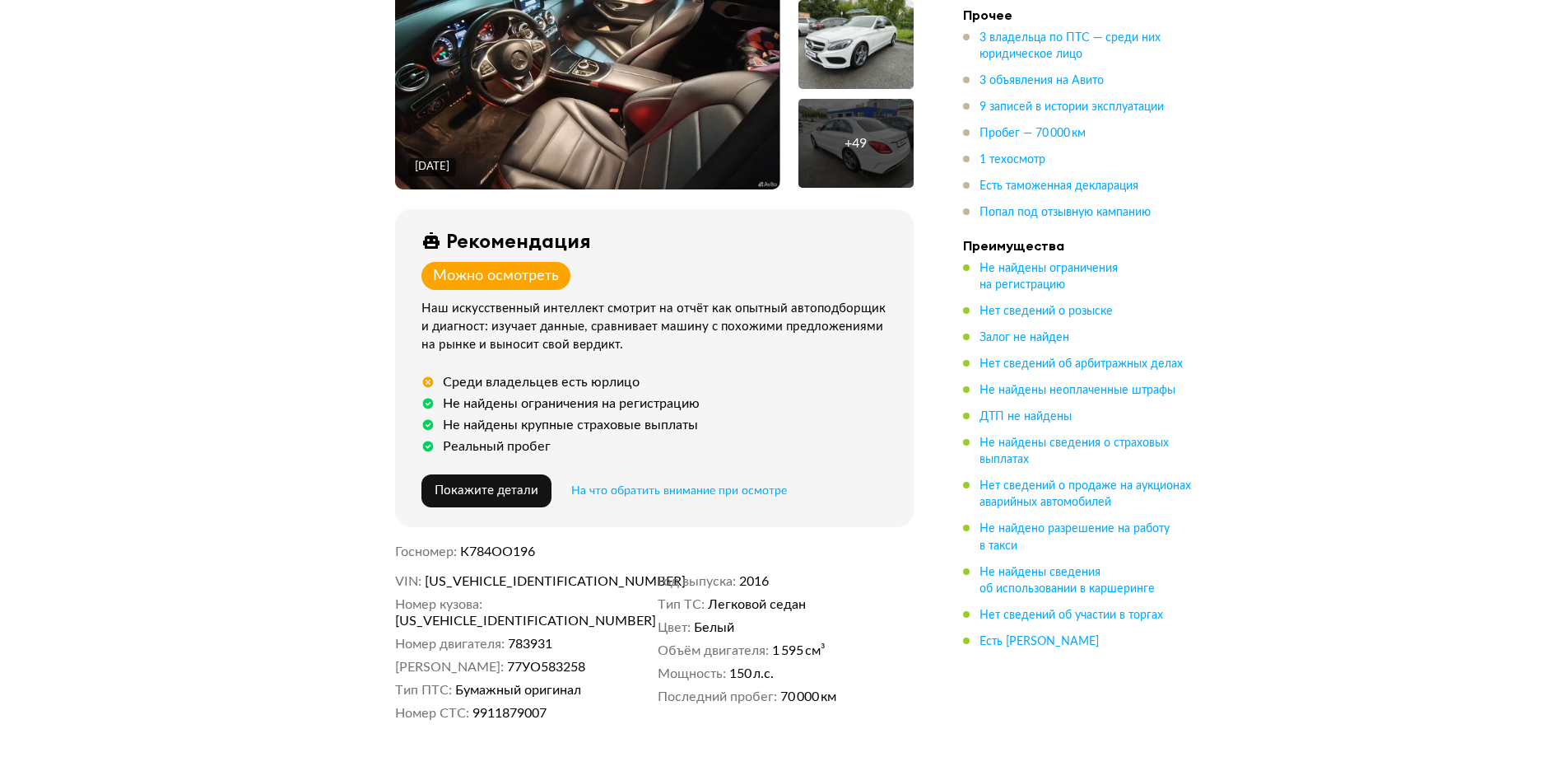
scroll to position [411, 0]
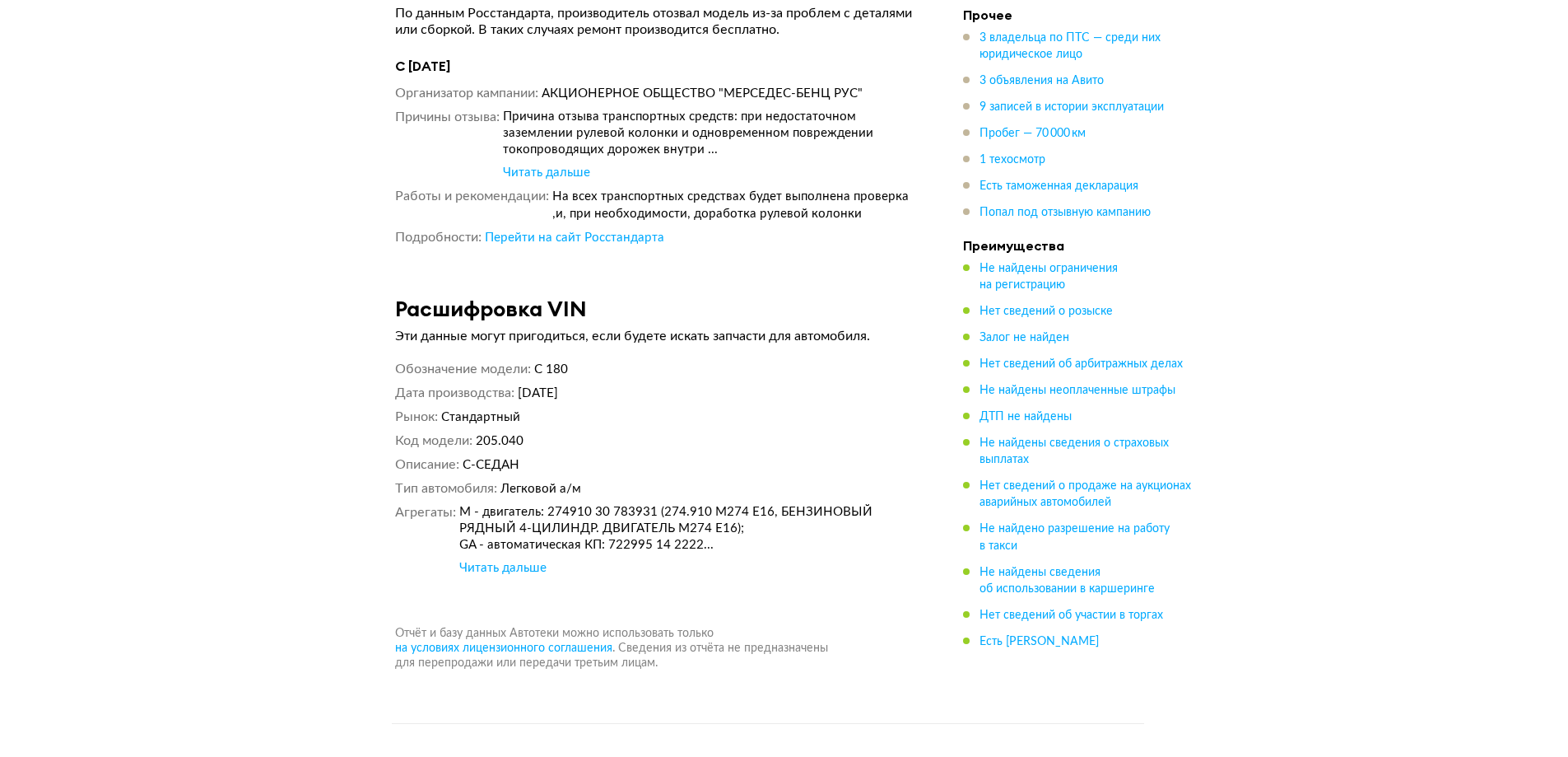
scroll to position [7704, 0]
drag, startPoint x: 622, startPoint y: 482, endPoint x: 721, endPoint y: 510, distance: 102.9
click at [654, 505] on div "M - двигатель: 274910 30 783931 (274.910 M274 E16, БЕНЗИНОВЫЙ РЯДНЫЙ 4-ЦИЛИНДР.…" at bounding box center [686, 530] width 454 height 49
click at [783, 505] on div "M - двигатель: 274910 30 783931 (274.910 M274 E16, БЕНЗИНОВЫЙ РЯДНЫЙ 4-ЦИЛИНДР.…" at bounding box center [686, 530] width 454 height 49
click at [480, 562] on div "Читать дальше" at bounding box center [503, 570] width 87 height 16
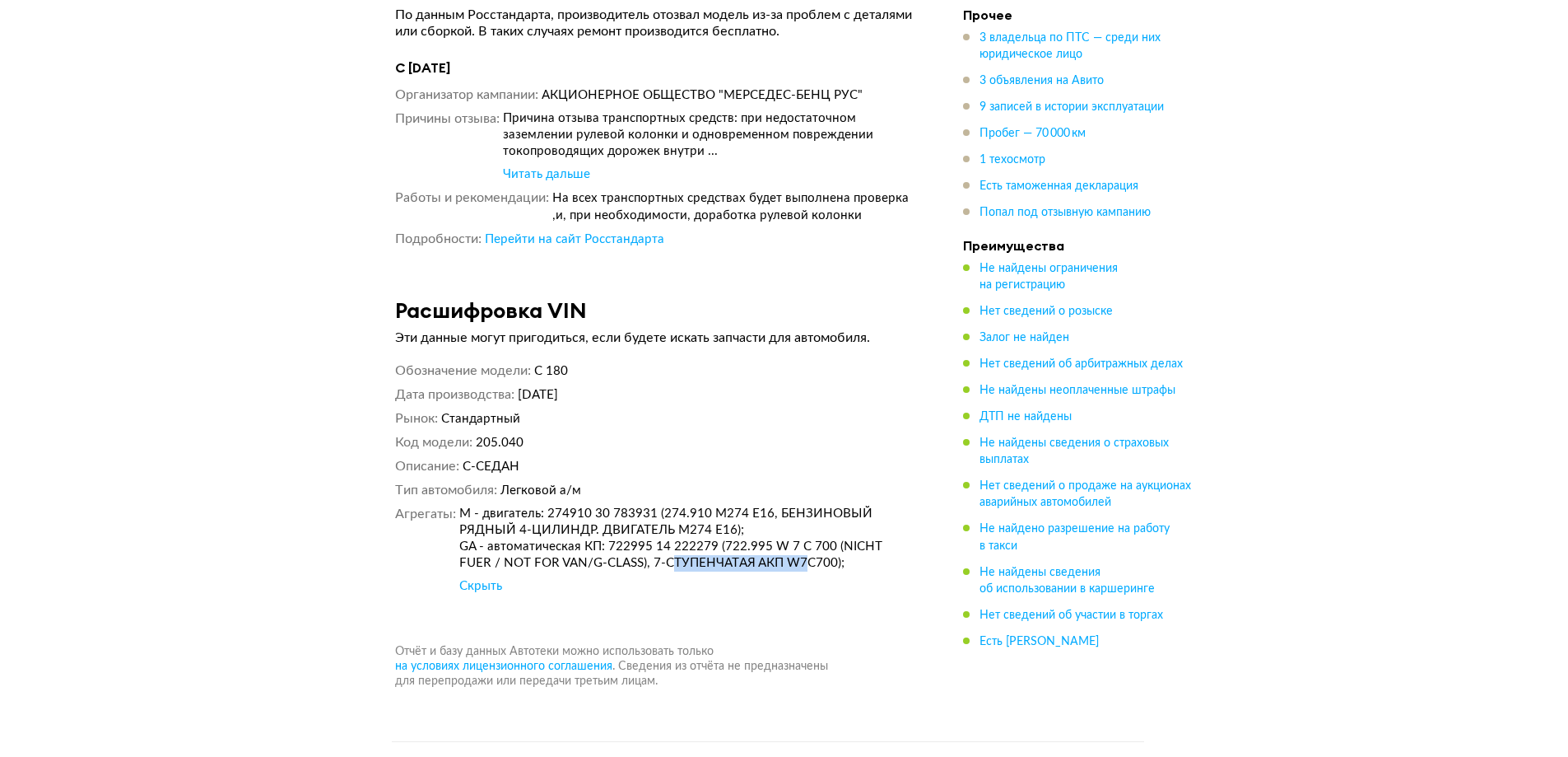
drag, startPoint x: 636, startPoint y: 499, endPoint x: 773, endPoint y: 496, distance: 137.0
click at [773, 505] on div "M - двигатель: 274910 30 783931 (274.910 M274 E16, БЕНЗИНОВЫЙ РЯДНЫЙ 4-ЦИЛИНДР.…" at bounding box center [686, 538] width 454 height 66
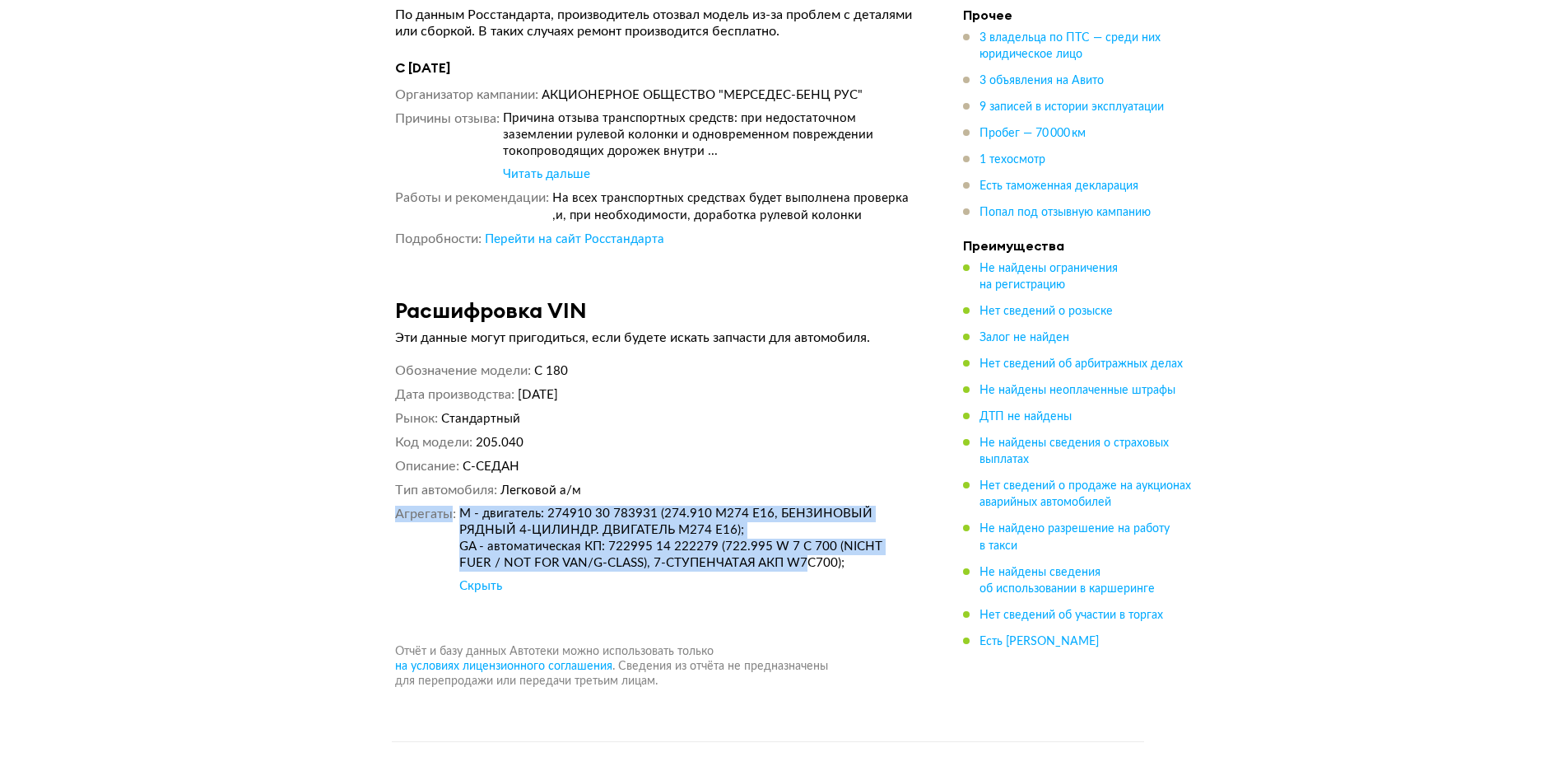
drag, startPoint x: 684, startPoint y: 515, endPoint x: 354, endPoint y: 516, distance: 330.0
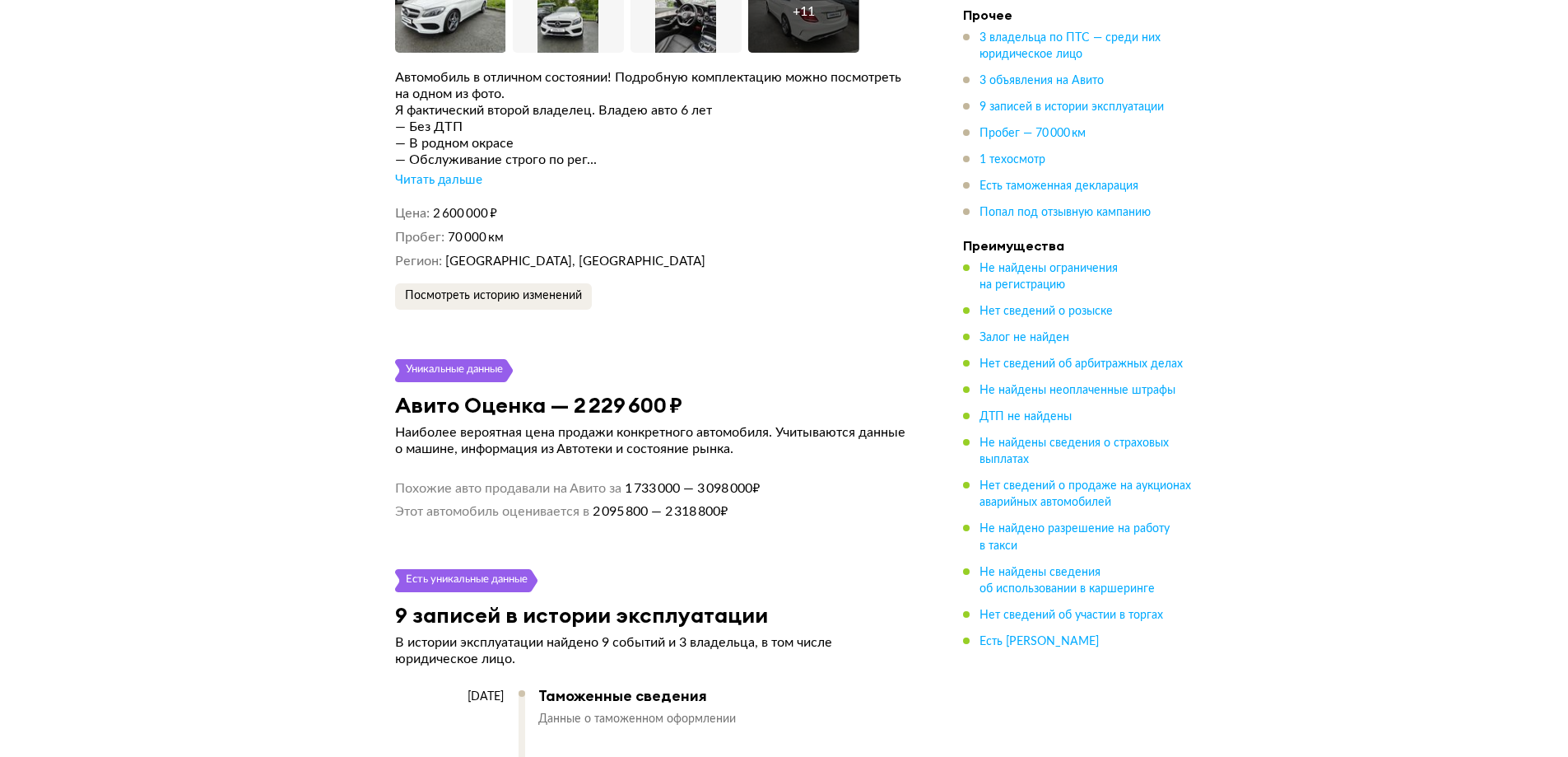
click at [429, 392] on h3 "Авито Оценка — 2 229 600 ₽" at bounding box center [538, 404] width 288 height 26
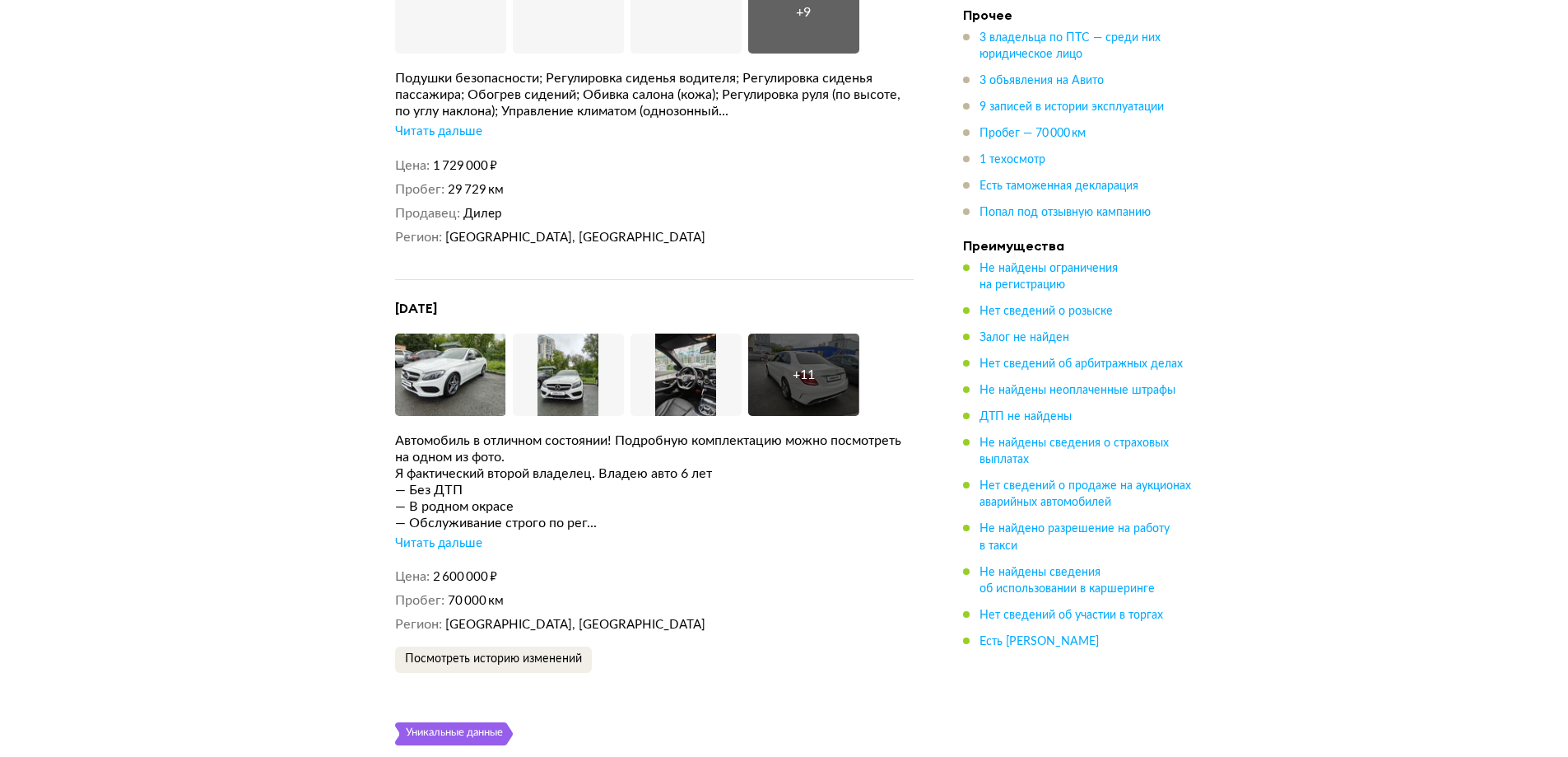
scroll to position [3999, 0]
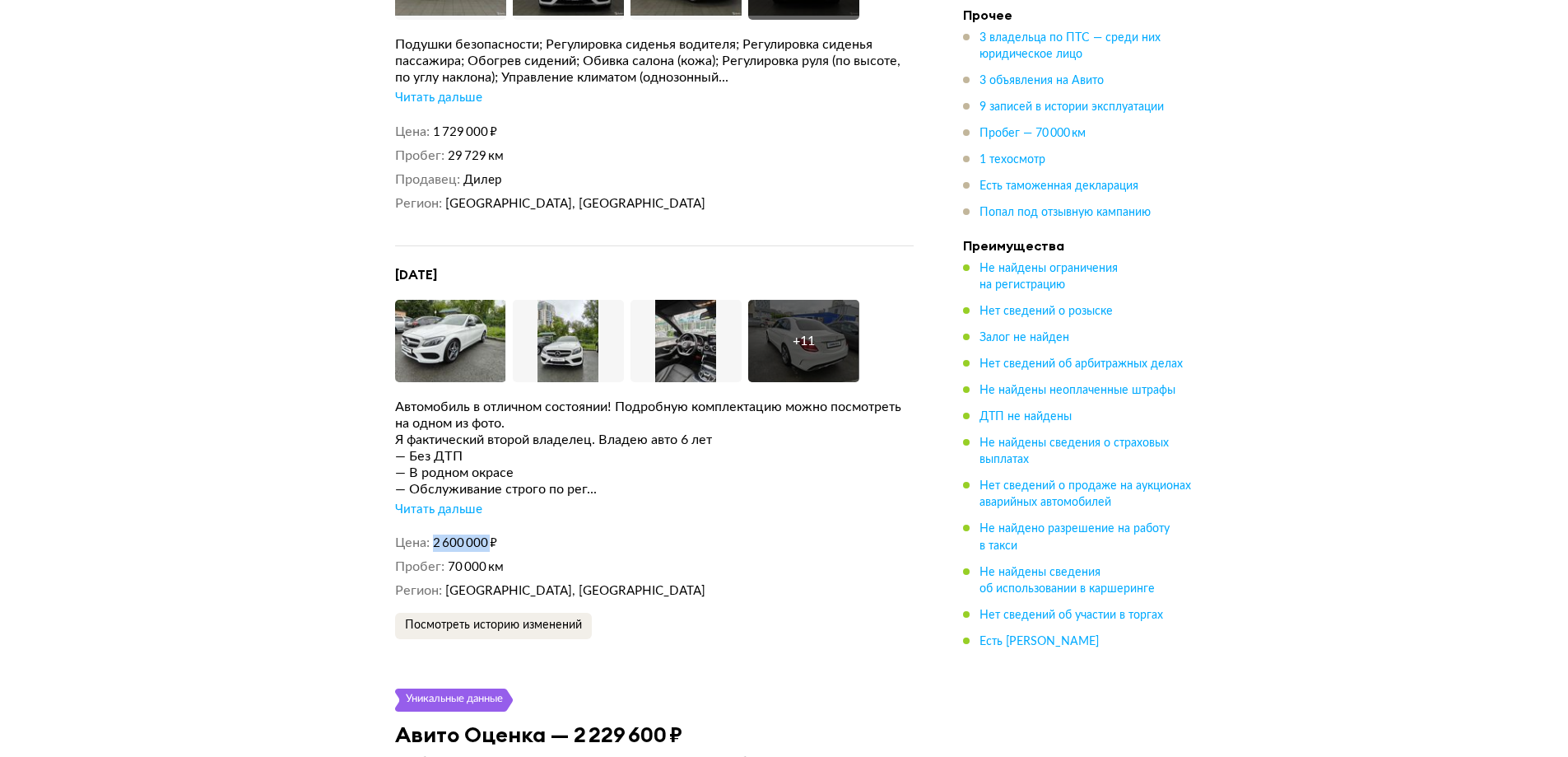
drag, startPoint x: 426, startPoint y: 513, endPoint x: 489, endPoint y: 519, distance: 63.3
click at [489, 534] on dl "Цена 2 600 000 ₽" at bounding box center [654, 543] width 519 height 17
click at [707, 300] on img at bounding box center [686, 341] width 111 height 82
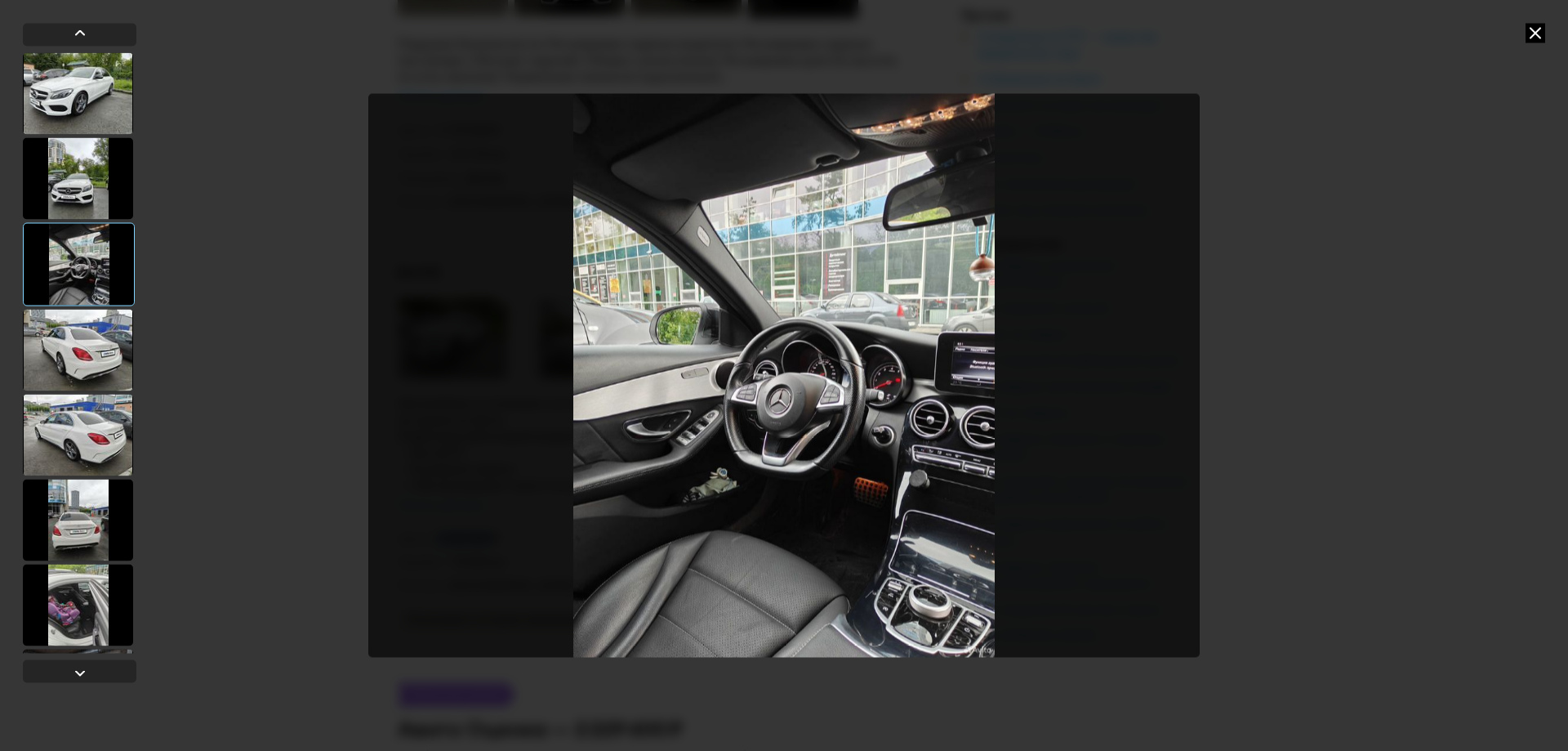
click at [1530, 28] on icon at bounding box center [1536, 33] width 20 height 20
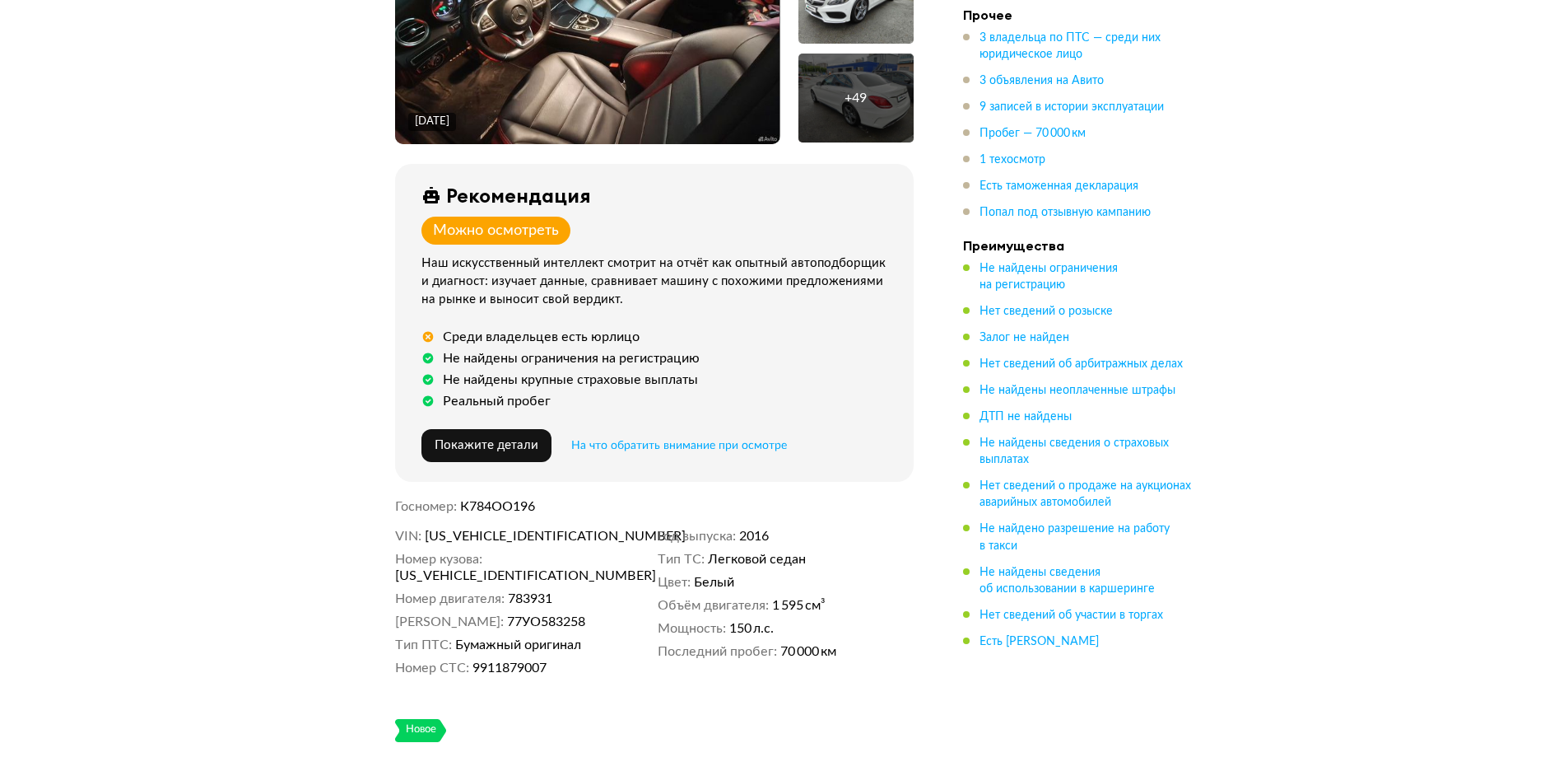
scroll to position [0, 0]
